Goal: Task Accomplishment & Management: Use online tool/utility

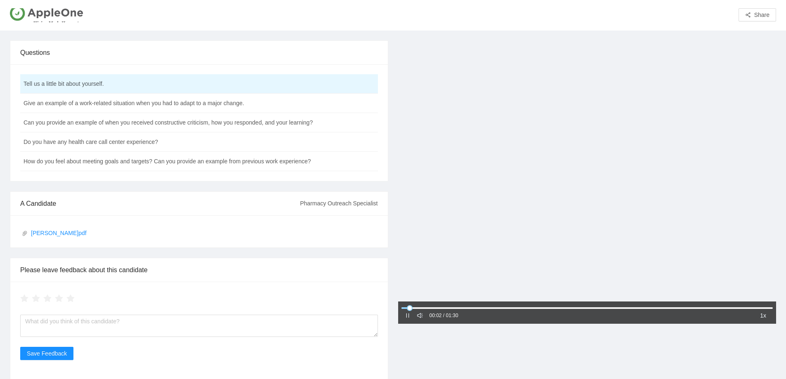
click at [410, 318] on icon "pause" at bounding box center [408, 316] width 6 height 6
click at [53, 233] on link "[PERSON_NAME]pdf" at bounding box center [197, 232] width 351 height 9
click at [408, 314] on icon "pause" at bounding box center [407, 315] width 3 height 5
